Goal: Communication & Community: Participate in discussion

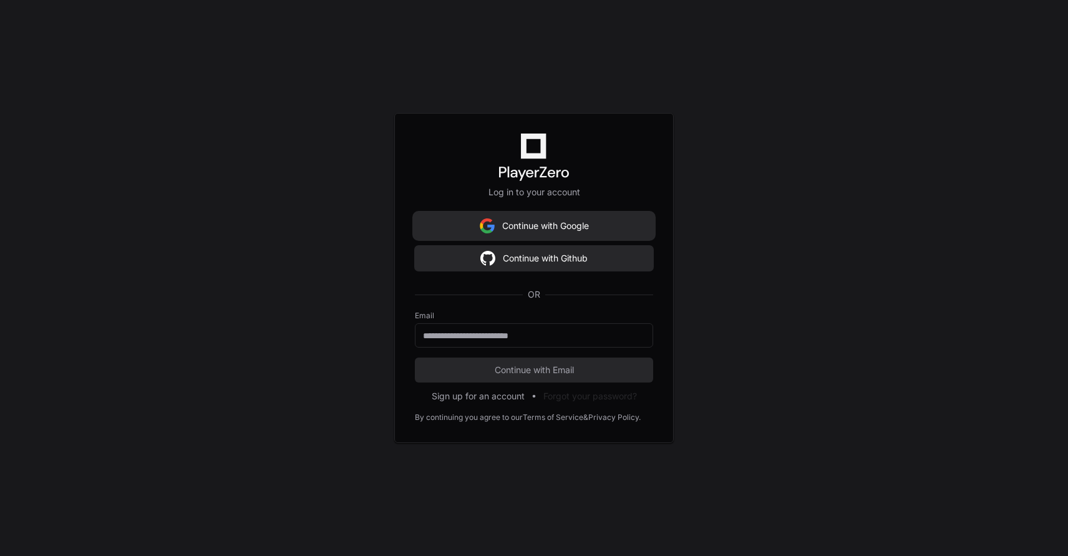
click at [597, 220] on button "Continue with Google" at bounding box center [534, 225] width 238 height 25
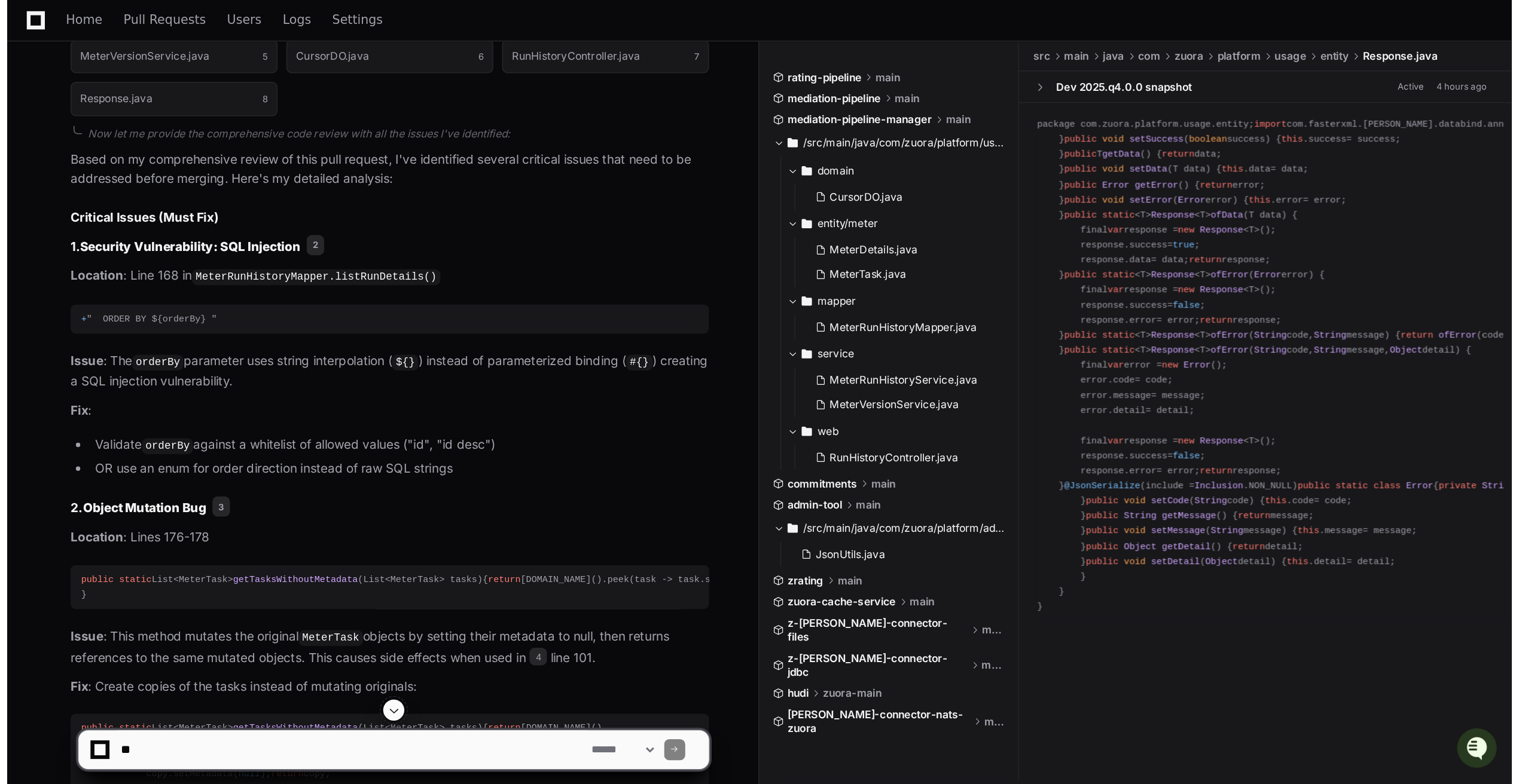
scroll to position [1453, 0]
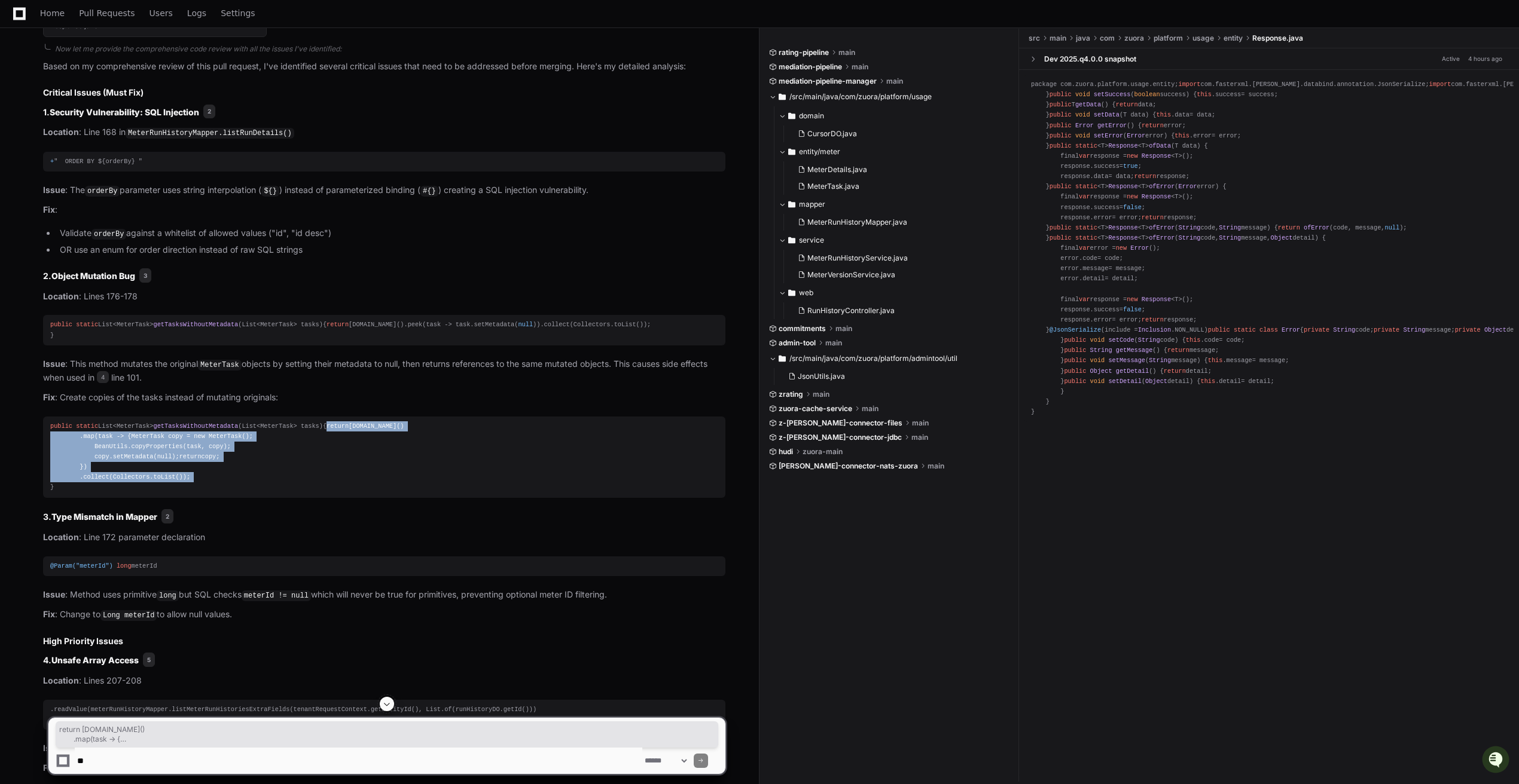
drag, startPoint x: 63, startPoint y: 443, endPoint x: 223, endPoint y: 514, distance: 175.0
click at [223, 494] on div "public static List<MeterTask> getTasksWithoutMetadata (List<MeterTask> tasks) {…" at bounding box center [384, 457] width 668 height 72
copy div "return [DOMAIN_NAME]() .map(task -> { MeterTask copy = new MeterTask (); BeanUt…"
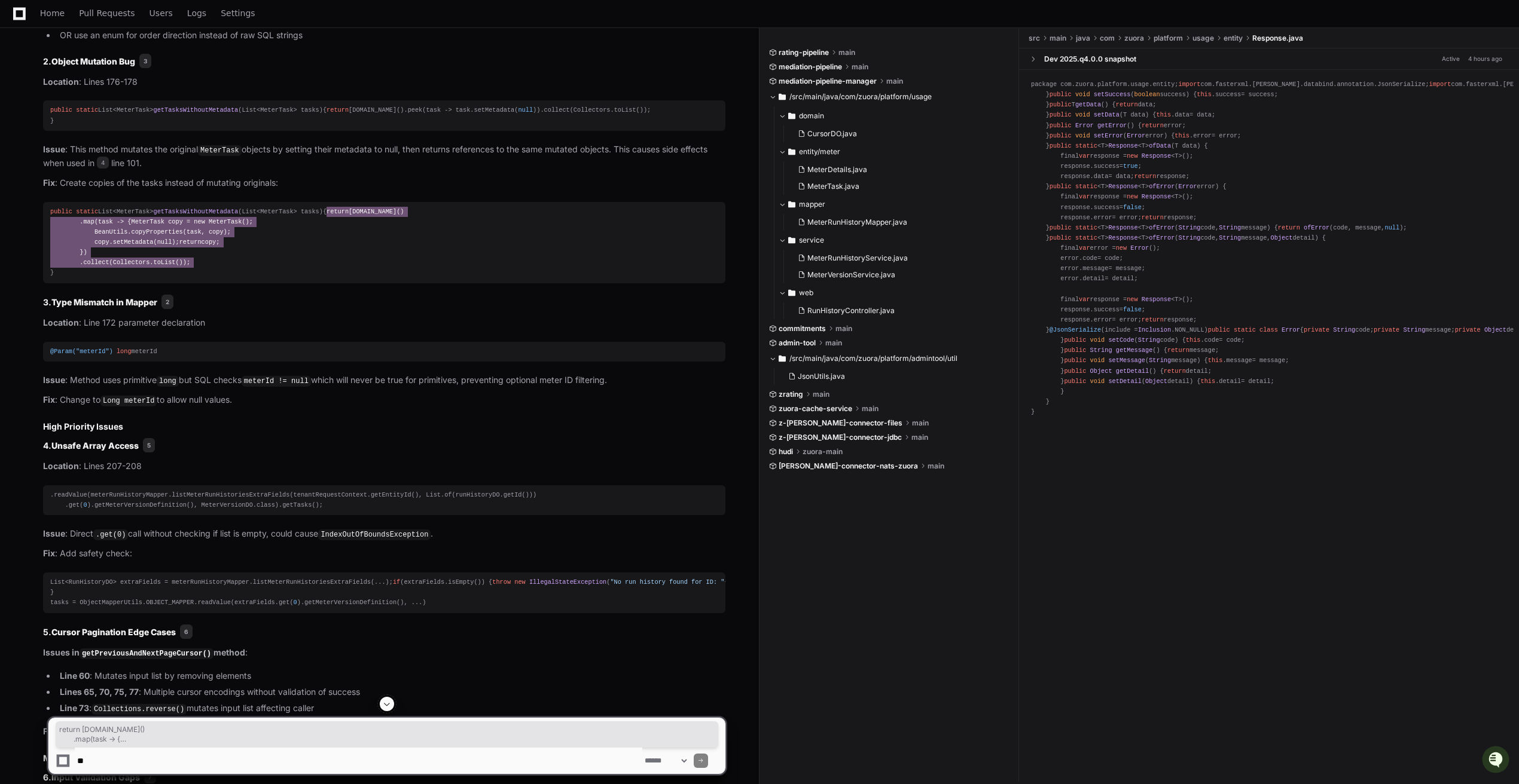
scroll to position [1667, 0]
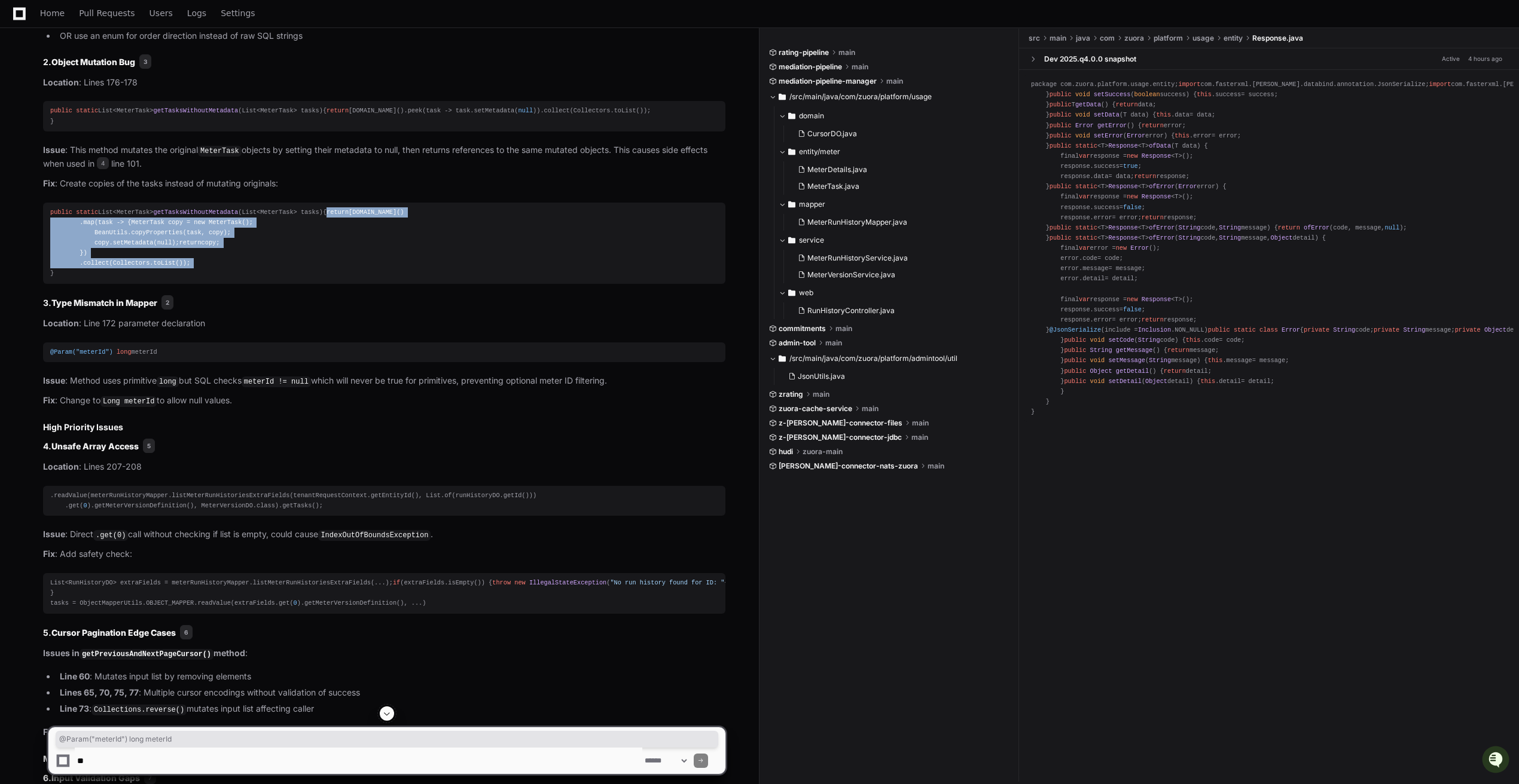
drag, startPoint x: 45, startPoint y: 391, endPoint x: 175, endPoint y: 391, distance: 130.0
click at [175, 362] on pre "@Param("meterId") long meterId" at bounding box center [385, 352] width 683 height 20
copy div "@Param("meterId") long meterId"
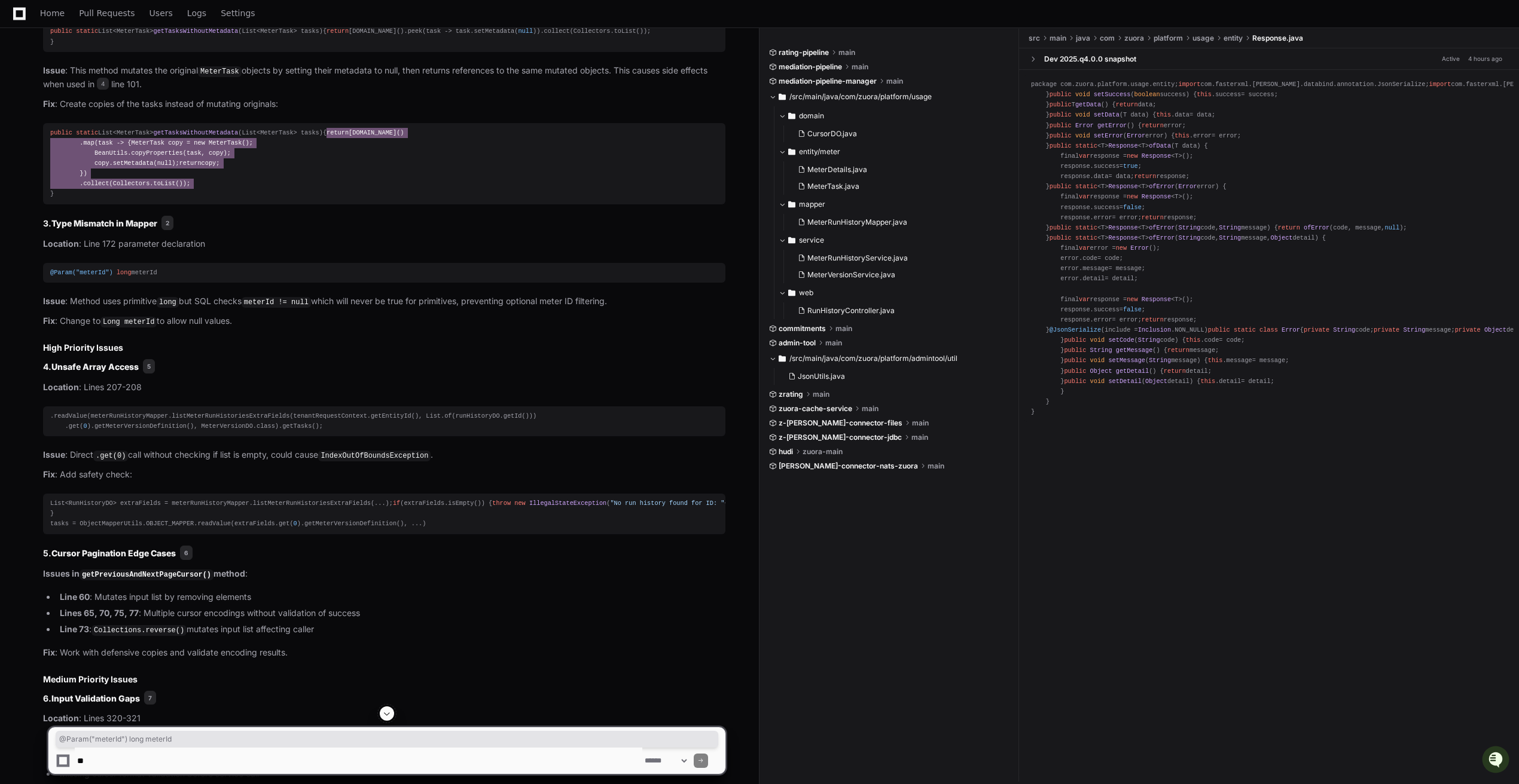
scroll to position [1794, 0]
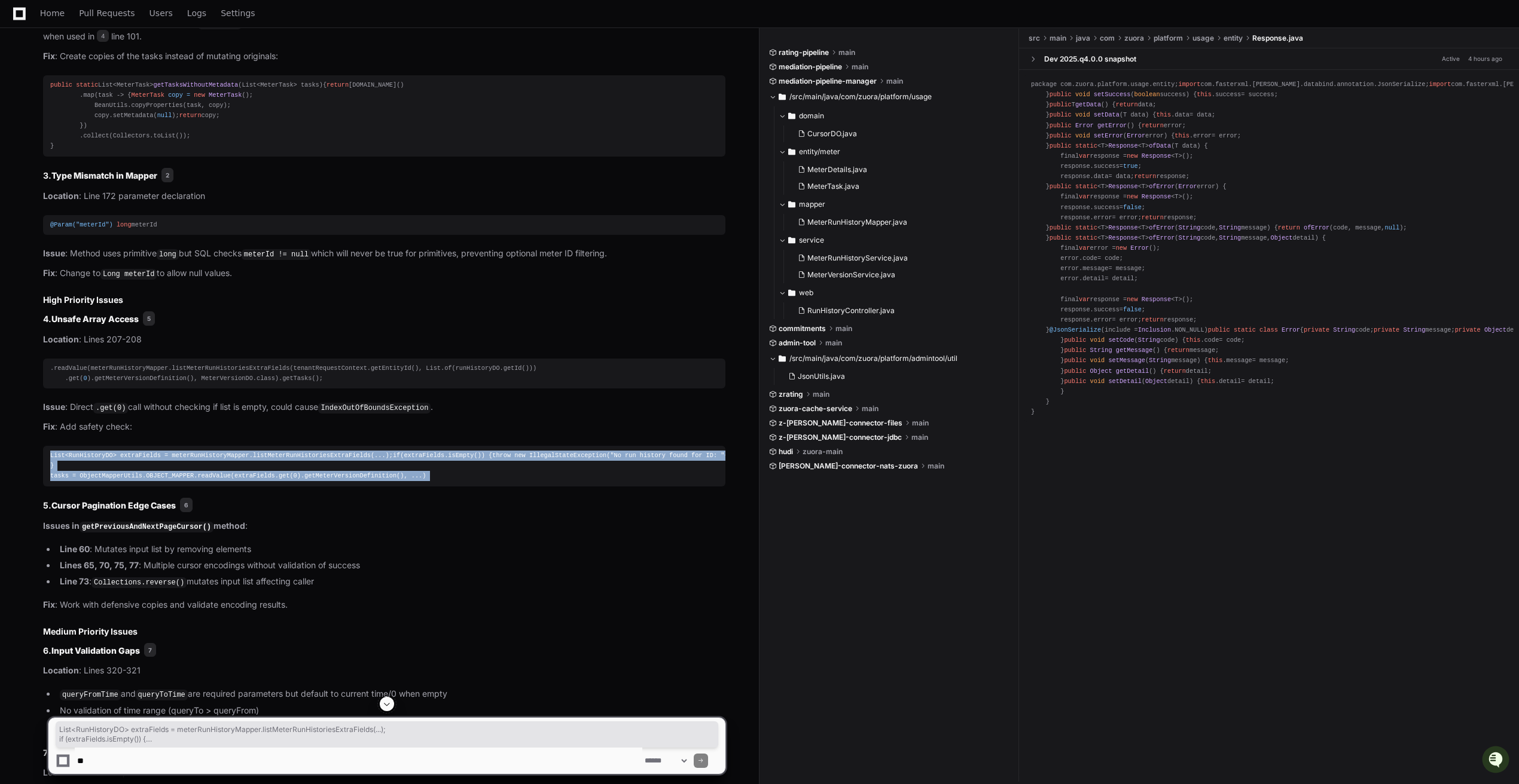
drag, startPoint x: 52, startPoint y: 489, endPoint x: 449, endPoint y: 545, distance: 400.9
click at [449, 532] on article "Based on my comprehensive review of this pull request, I've identified several …" at bounding box center [385, 505] width 683 height 1574
copy article "List<RunHistoryDO> extraFields = meterRunHistoryMapper.listMeterRunHistoriesExt…"
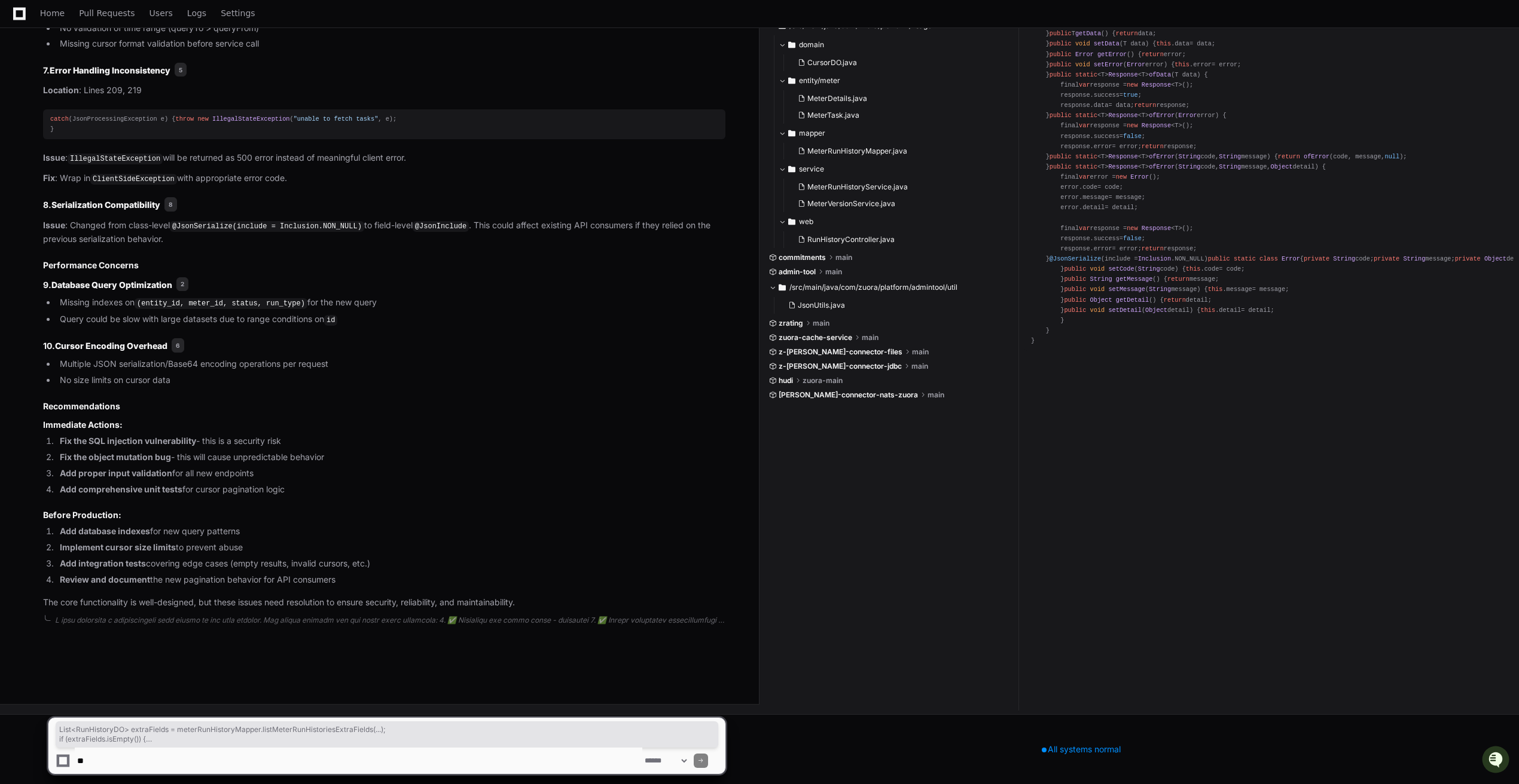
scroll to position [2516, 0]
click at [187, 291] on span "2" at bounding box center [182, 284] width 12 height 14
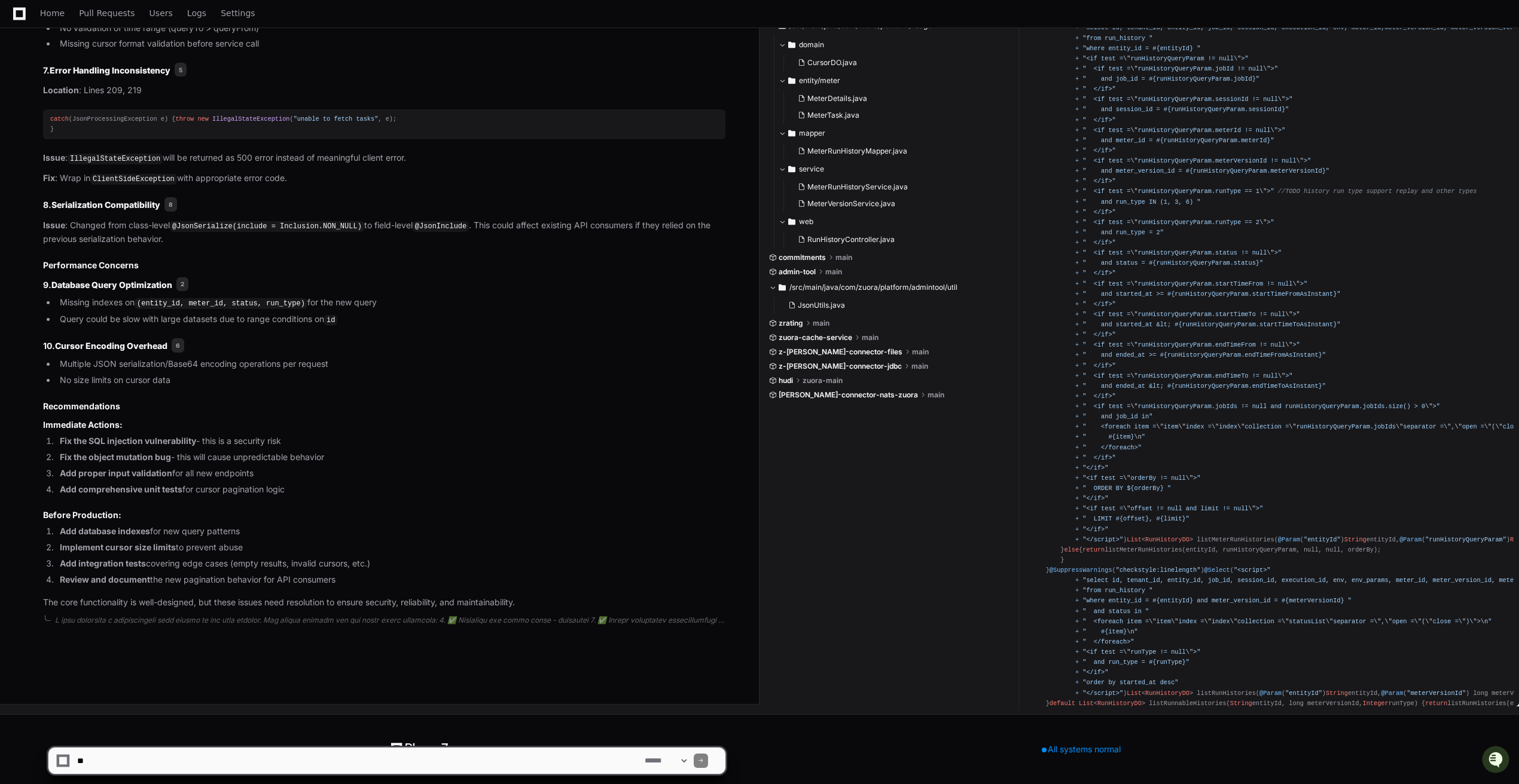
scroll to position [0, 0]
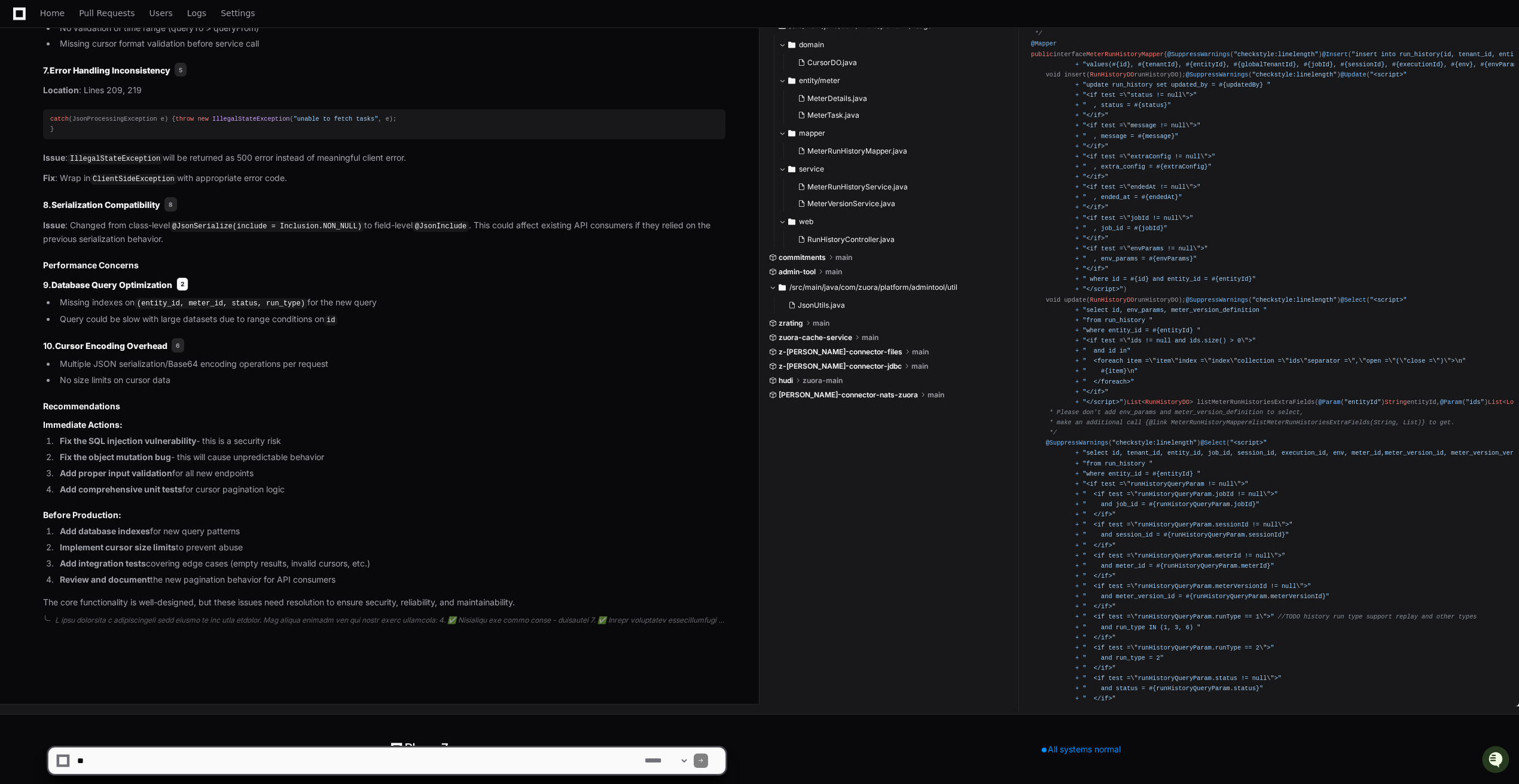
click at [186, 291] on span "2" at bounding box center [182, 284] width 12 height 14
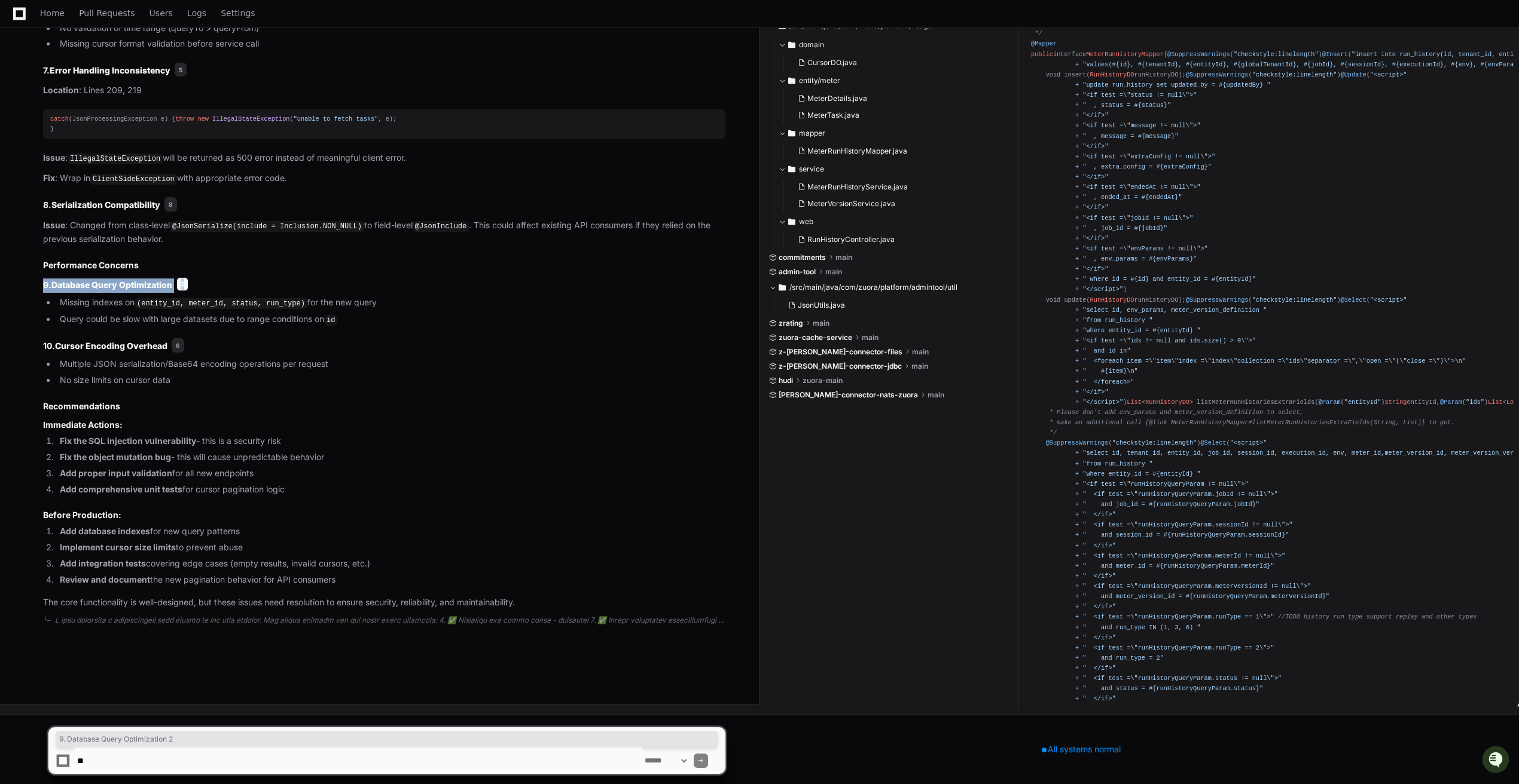
click at [186, 291] on span "2" at bounding box center [182, 284] width 12 height 14
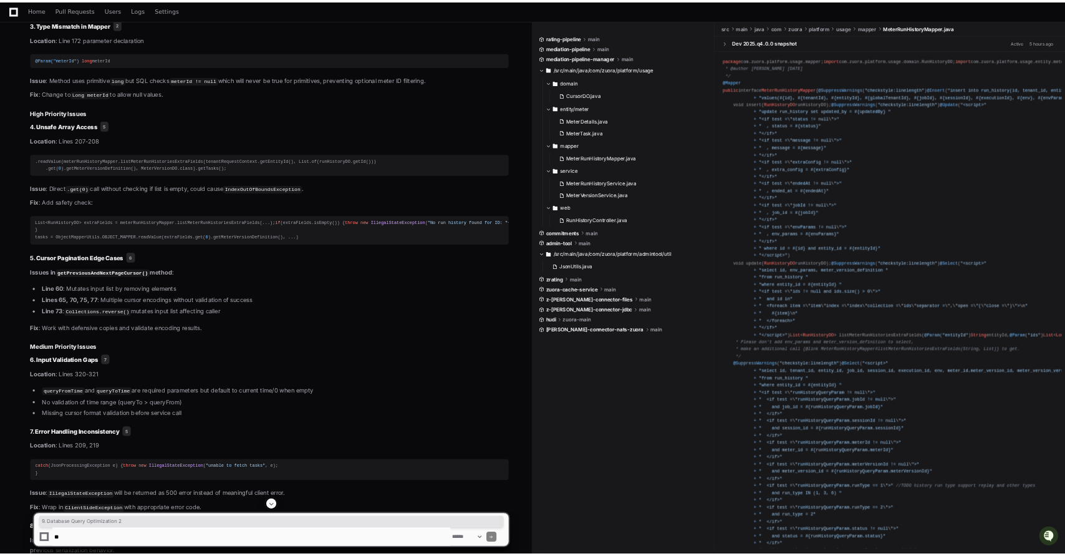
scroll to position [2035, 0]
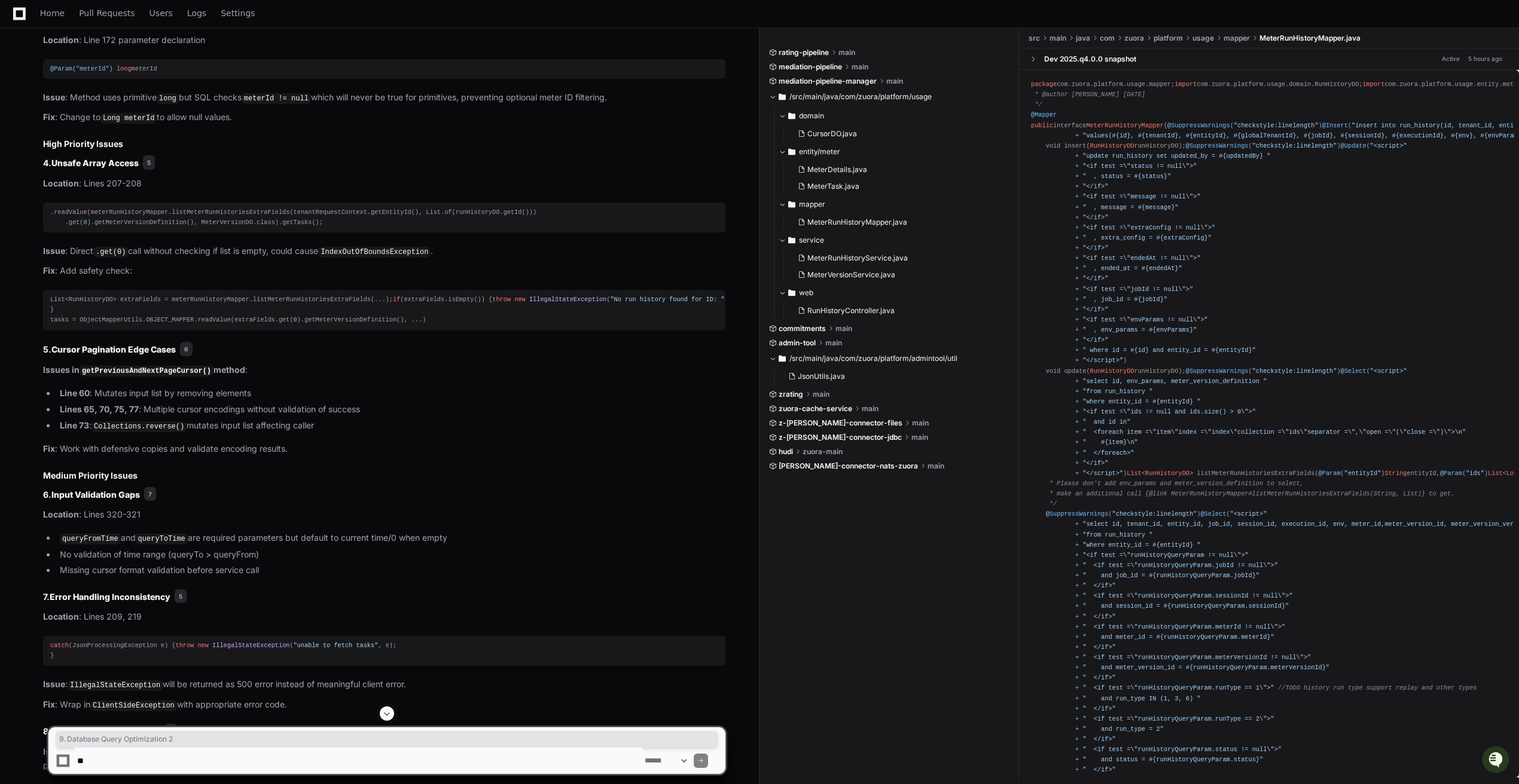
click at [175, 377] on code "getPreviousAndNextPageCursor()" at bounding box center [147, 371] width 134 height 11
copy code "getPreviousAndNextPageCursor"
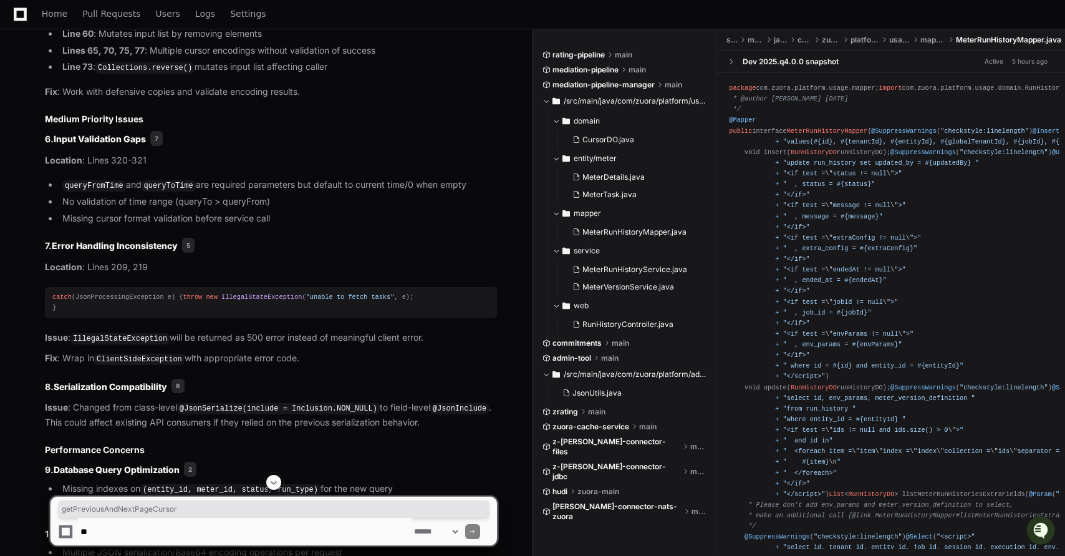
scroll to position [2498, 0]
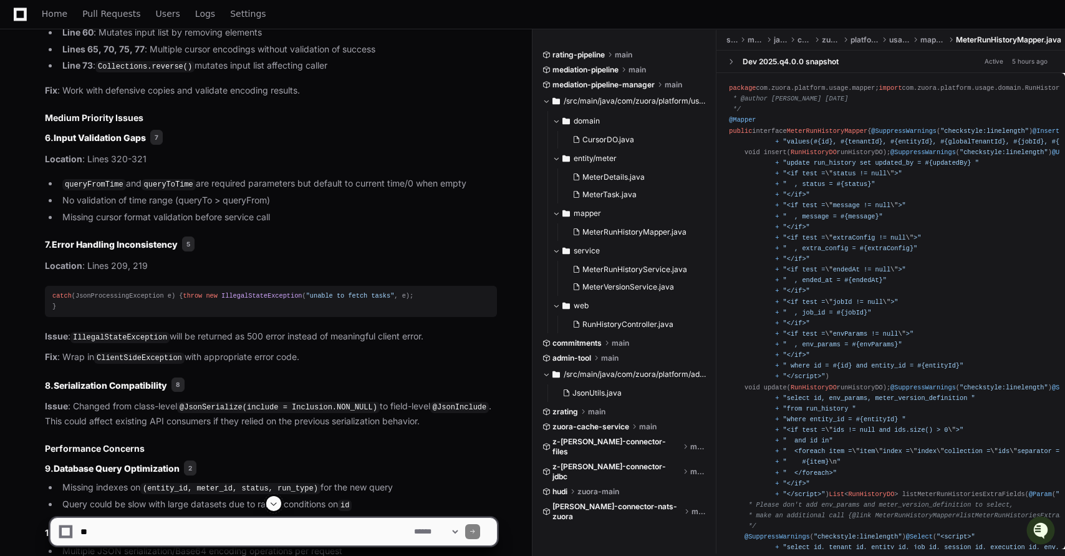
click at [96, 190] on code "queryFromTime" at bounding box center [94, 184] width 64 height 11
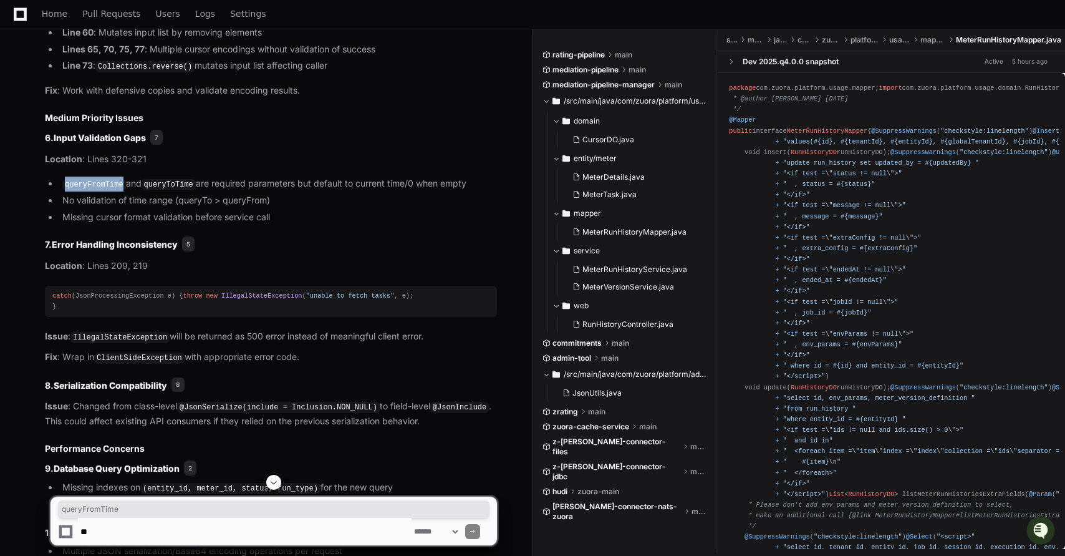
copy code "queryFromTime"
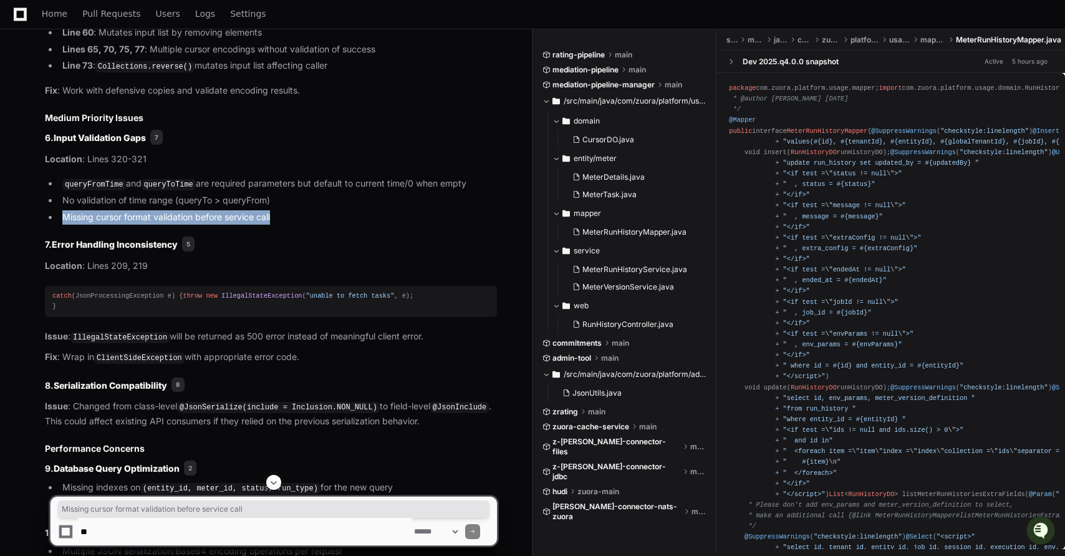
drag, startPoint x: 284, startPoint y: 293, endPoint x: 63, endPoint y: 290, distance: 221.4
click at [62, 225] on li "Missing cursor format validation before service call" at bounding box center [278, 217] width 438 height 14
drag, startPoint x: 285, startPoint y: 287, endPoint x: 62, endPoint y: 294, distance: 222.8
click at [62, 225] on li "Missing cursor format validation before service call" at bounding box center [278, 217] width 438 height 14
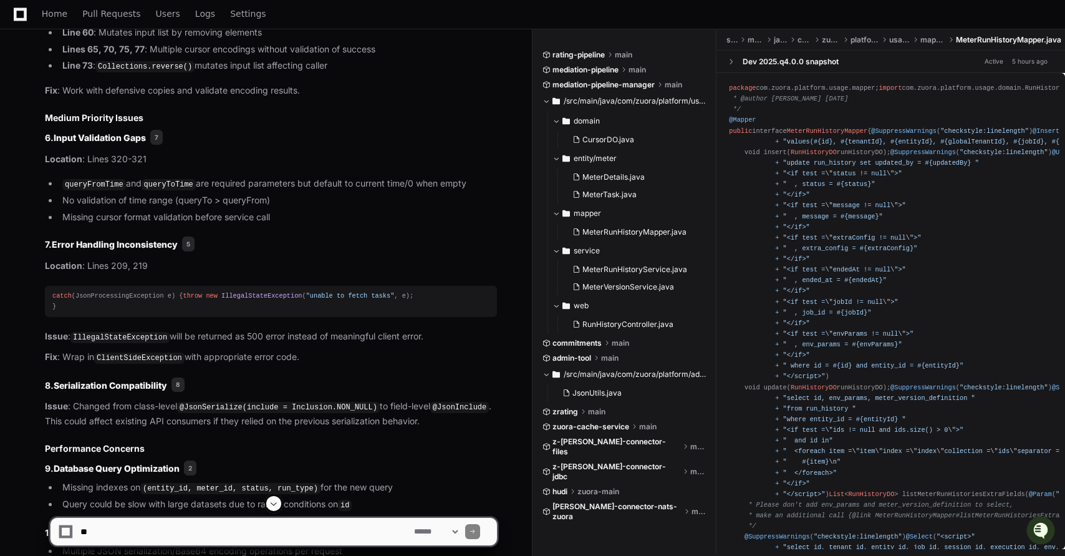
click at [480, 526] on div at bounding box center [472, 531] width 15 height 15
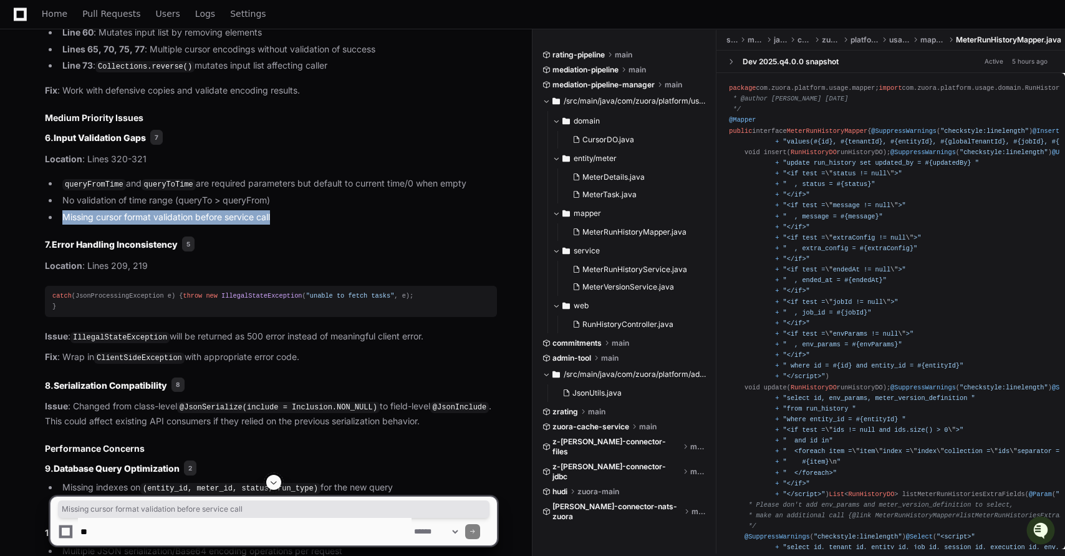
drag, startPoint x: 64, startPoint y: 293, endPoint x: 278, endPoint y: 291, distance: 213.9
click at [278, 225] on li "Missing cursor format validation before service call" at bounding box center [278, 217] width 438 height 14
copy li "Missing cursor format validation before service call"
click at [186, 528] on textarea at bounding box center [245, 531] width 334 height 27
paste textarea "**********"
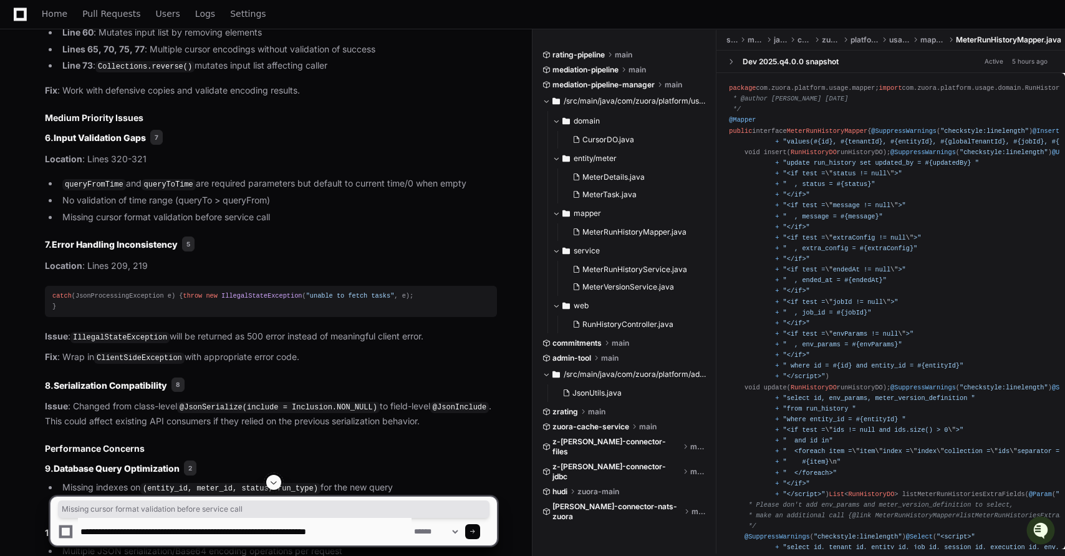
click at [211, 531] on textarea at bounding box center [245, 531] width 334 height 27
click at [293, 534] on textarea at bounding box center [245, 531] width 334 height 27
type textarea "**********"
click at [476, 530] on span at bounding box center [473, 531] width 6 height 6
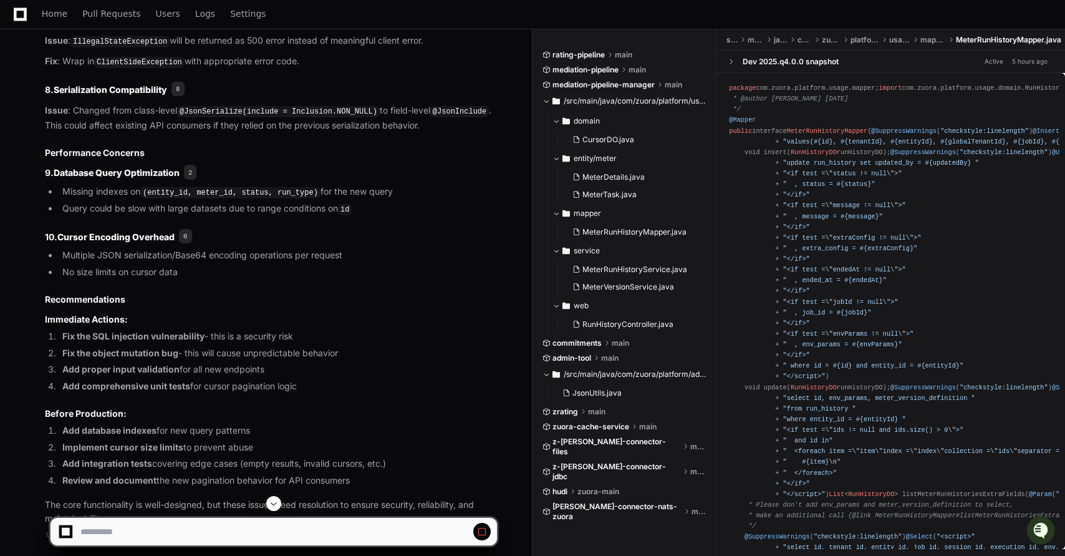
scroll to position [2795, 0]
click at [193, 178] on span "2" at bounding box center [190, 170] width 12 height 15
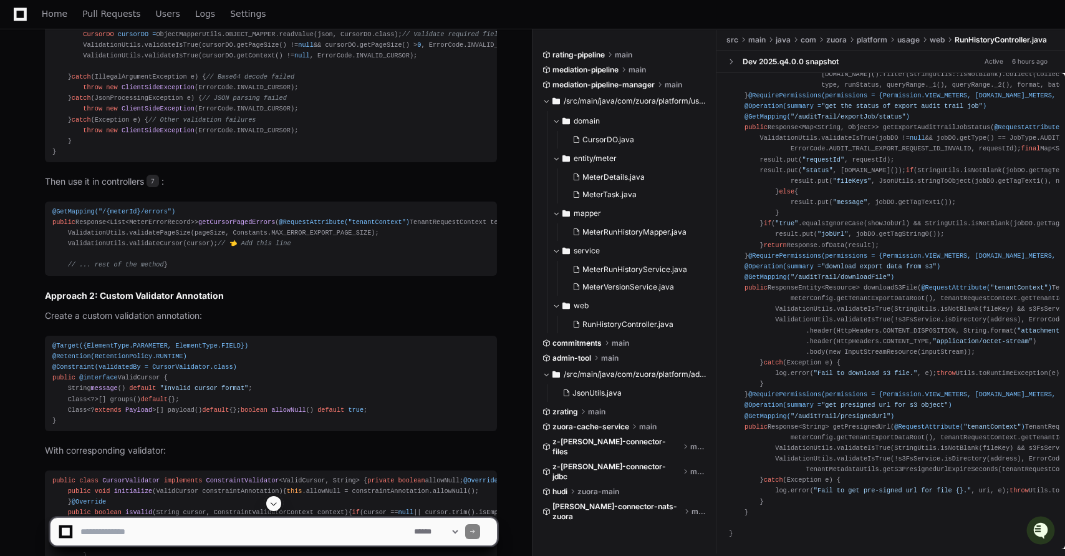
scroll to position [3612, 0]
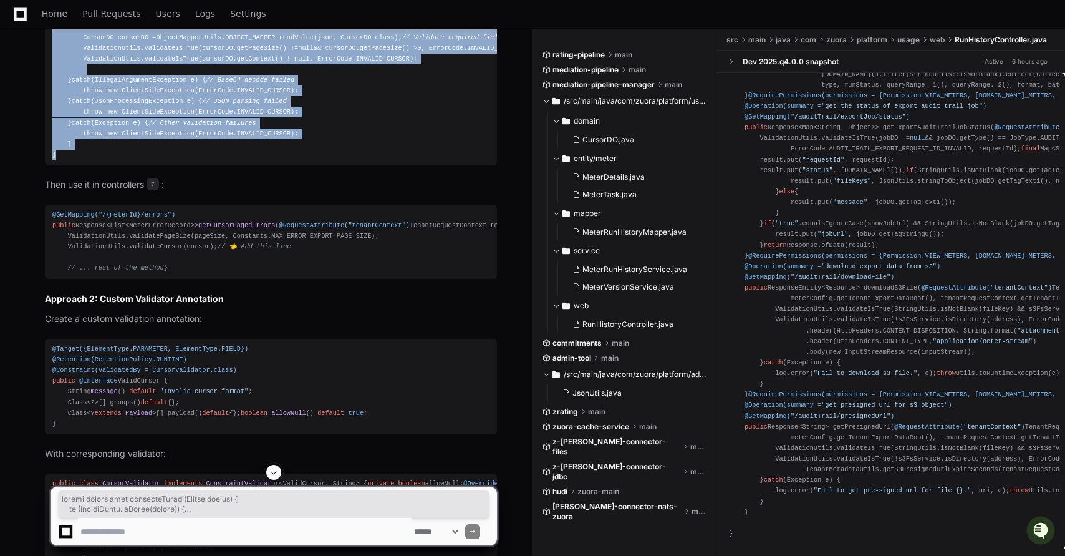
drag, startPoint x: 52, startPoint y: 95, endPoint x: 57, endPoint y: 394, distance: 298.8
click at [57, 165] on pre "public static void validateCursor (String cursor) { if (StringUtils.isBlank(cur…" at bounding box center [271, 86] width 452 height 160
copy div "public static void validateCursor (String cursor) { if (StringUtils.isBlank(cur…"
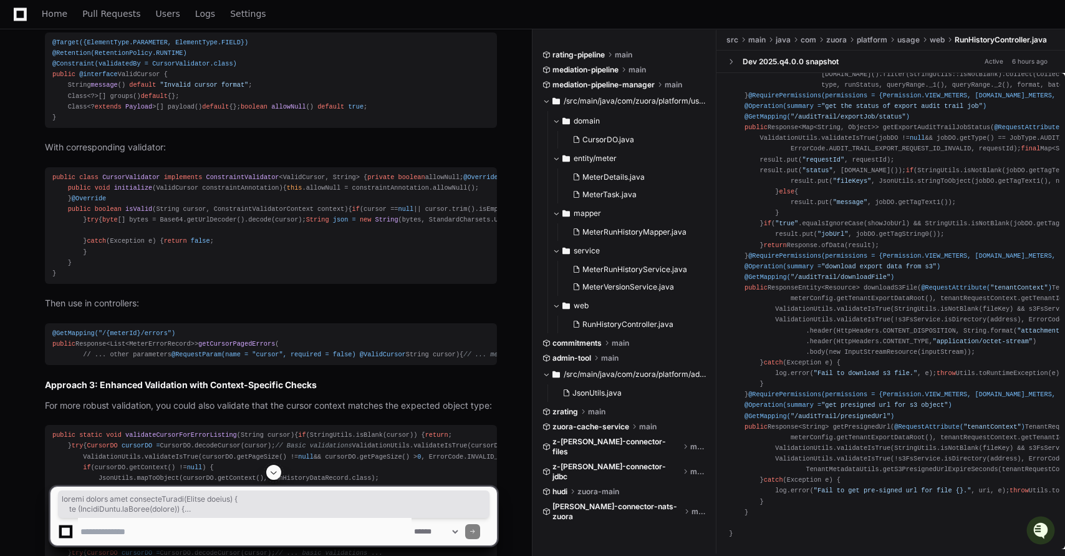
scroll to position [3962, 0]
